Goal: Transaction & Acquisition: Purchase product/service

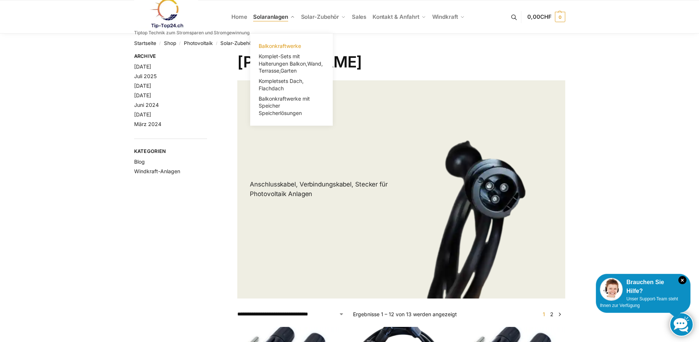
click at [277, 44] on span "Balkonkraftwerke" at bounding box center [280, 46] width 42 height 6
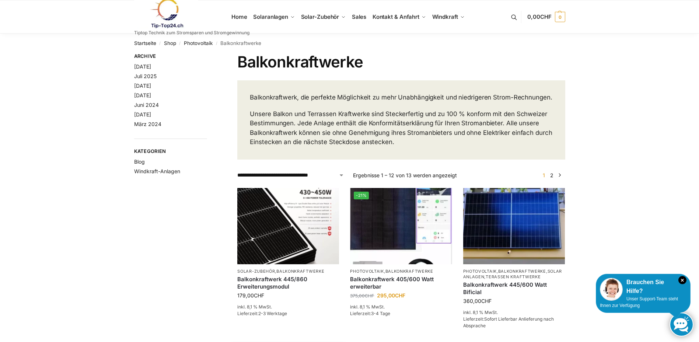
scroll to position [37, 0]
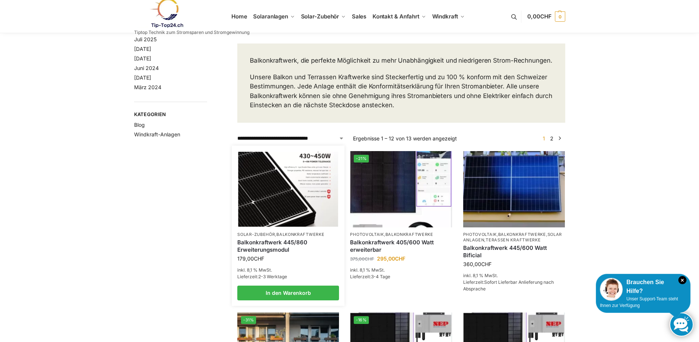
click at [262, 225] on img at bounding box center [289, 189] width 100 height 75
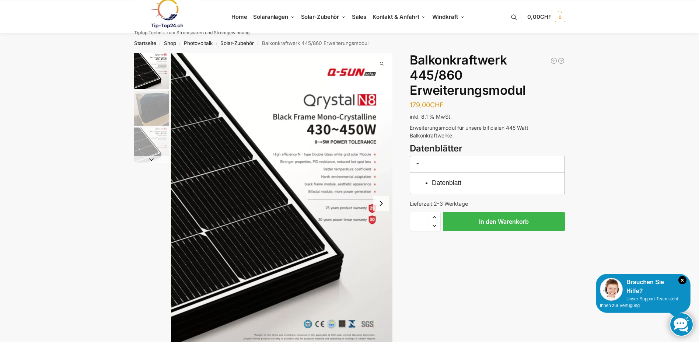
click at [381, 205] on button "Next slide" at bounding box center [381, 203] width 15 height 15
